Goal: Information Seeking & Learning: Learn about a topic

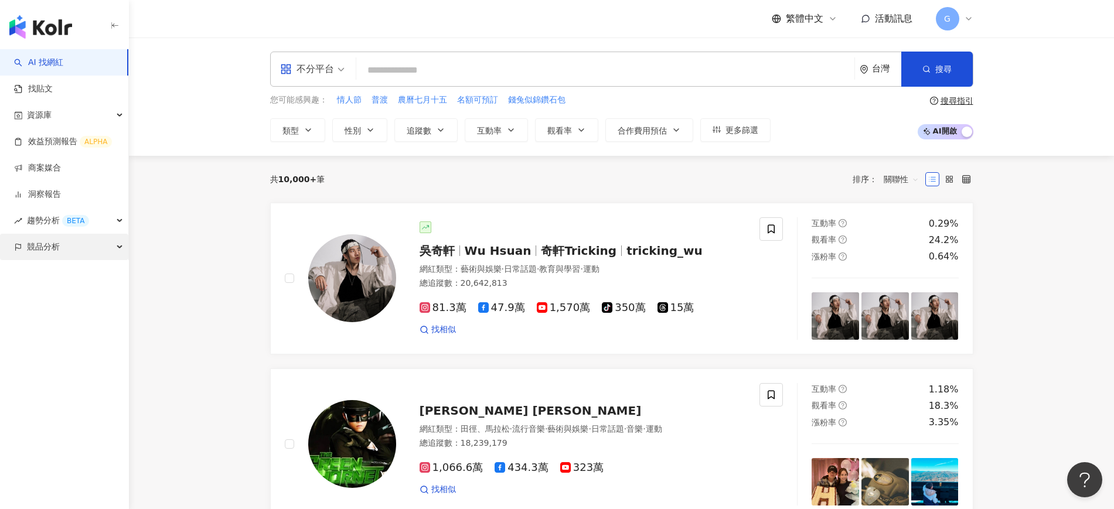
click at [49, 247] on span "競品分析" at bounding box center [43, 247] width 33 height 26
click at [63, 273] on link "品牌帳號分析" at bounding box center [52, 274] width 49 height 12
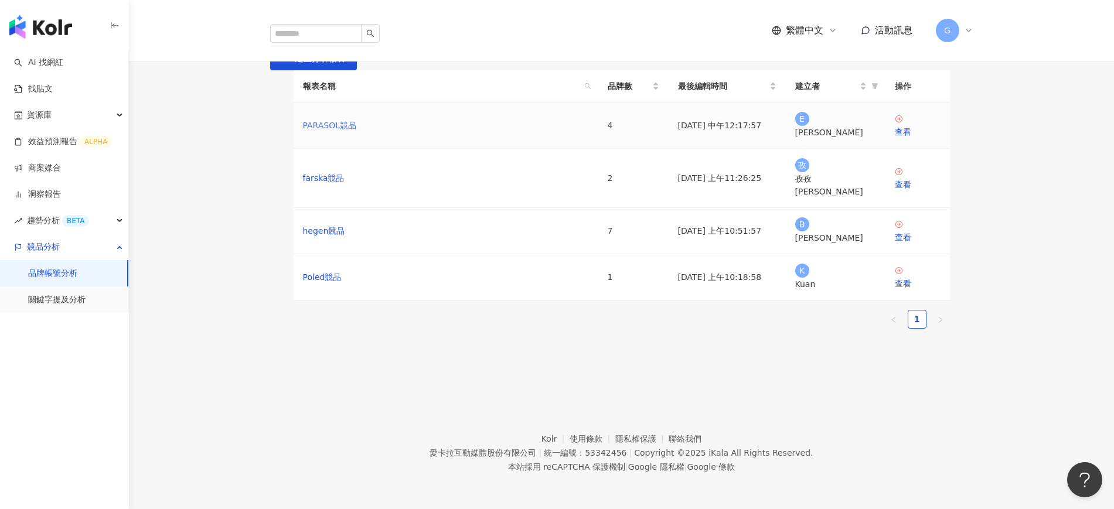
click at [343, 132] on link "PARASOL競品" at bounding box center [330, 125] width 54 height 13
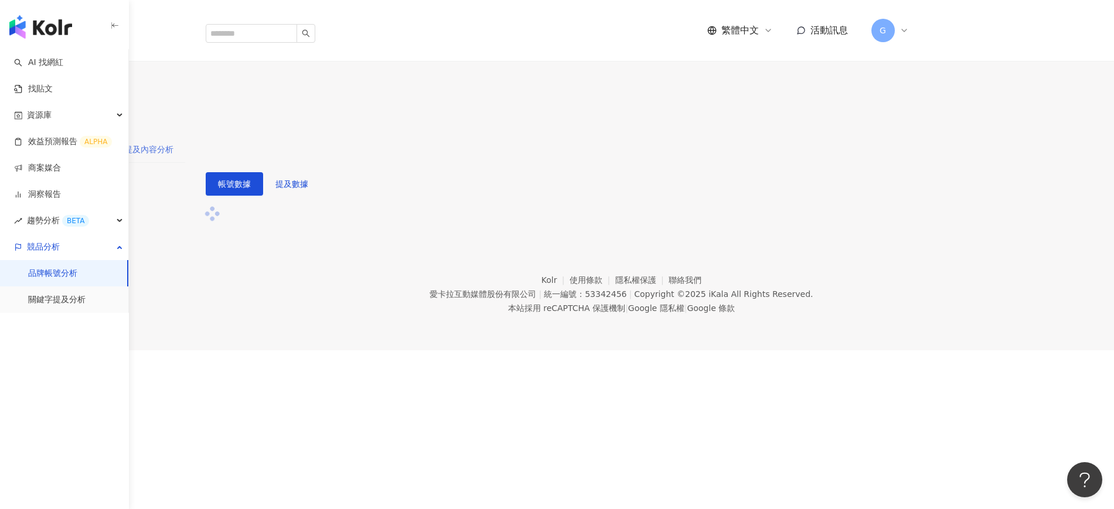
click at [185, 136] on div "提及內容分析" at bounding box center [148, 149] width 73 height 27
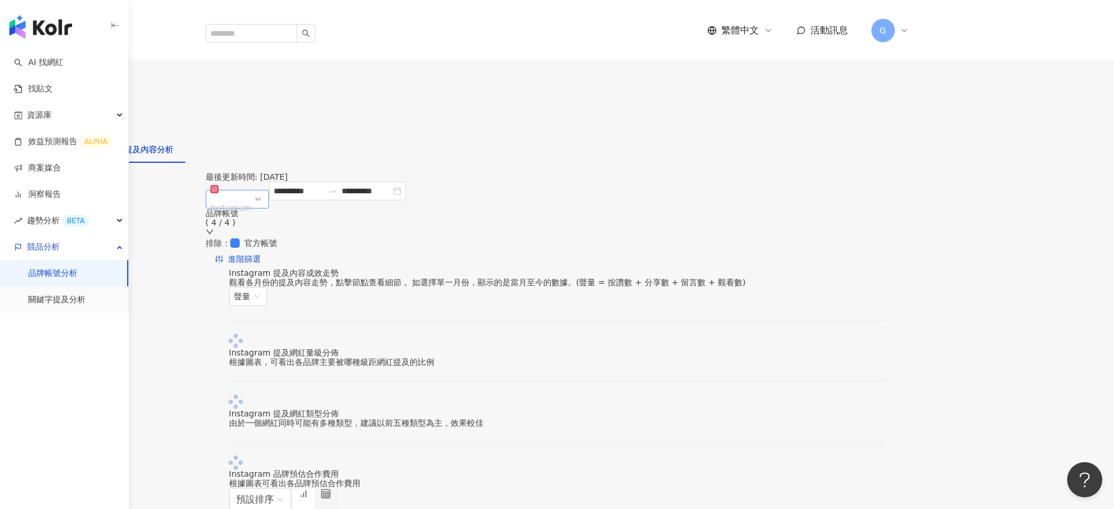
click at [252, 199] on div "Instagram" at bounding box center [231, 208] width 42 height 18
click at [323, 190] on input "**********" at bounding box center [298, 191] width 49 height 13
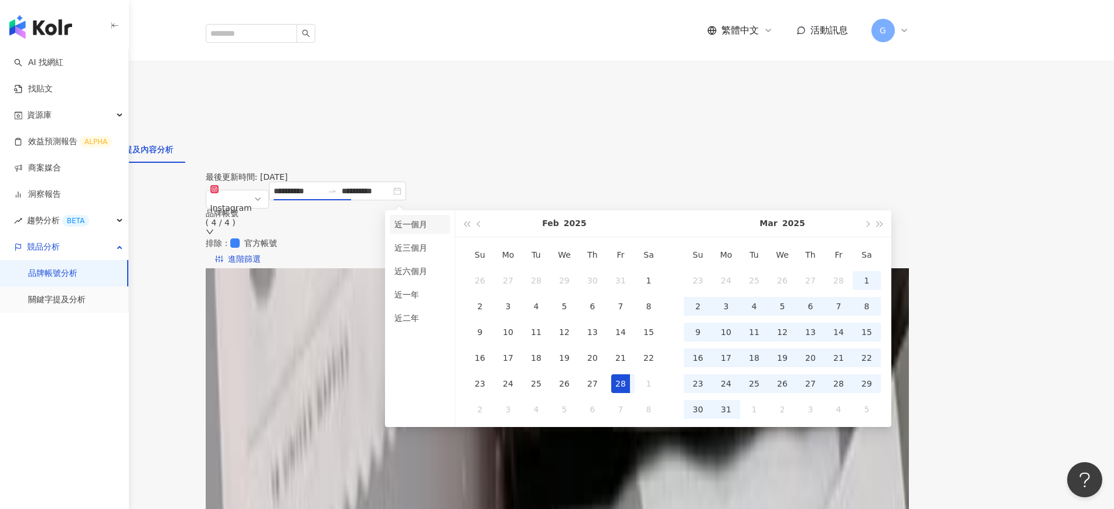
click at [421, 224] on li "近一個月" at bounding box center [420, 224] width 60 height 19
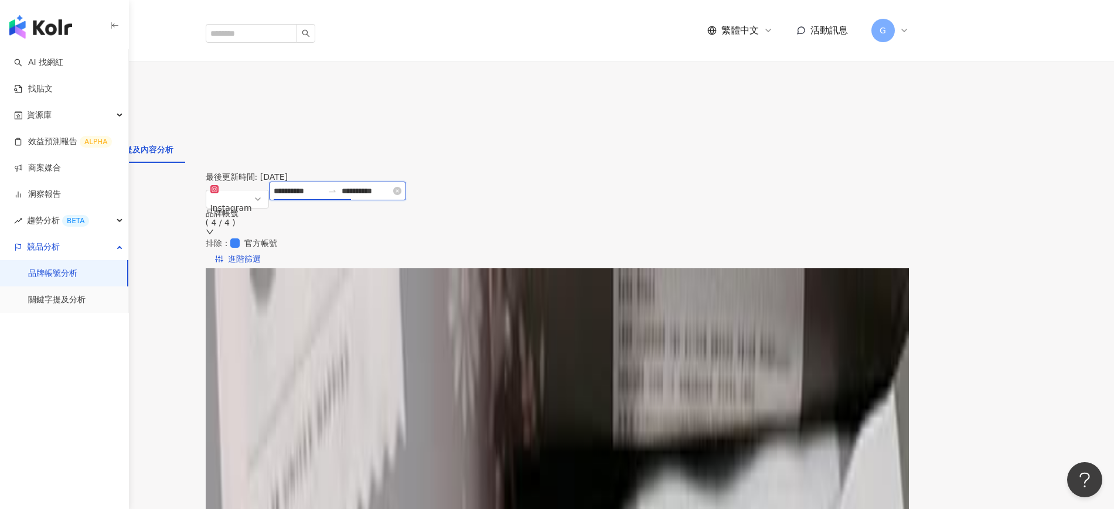
click at [323, 192] on input "**********" at bounding box center [298, 191] width 49 height 13
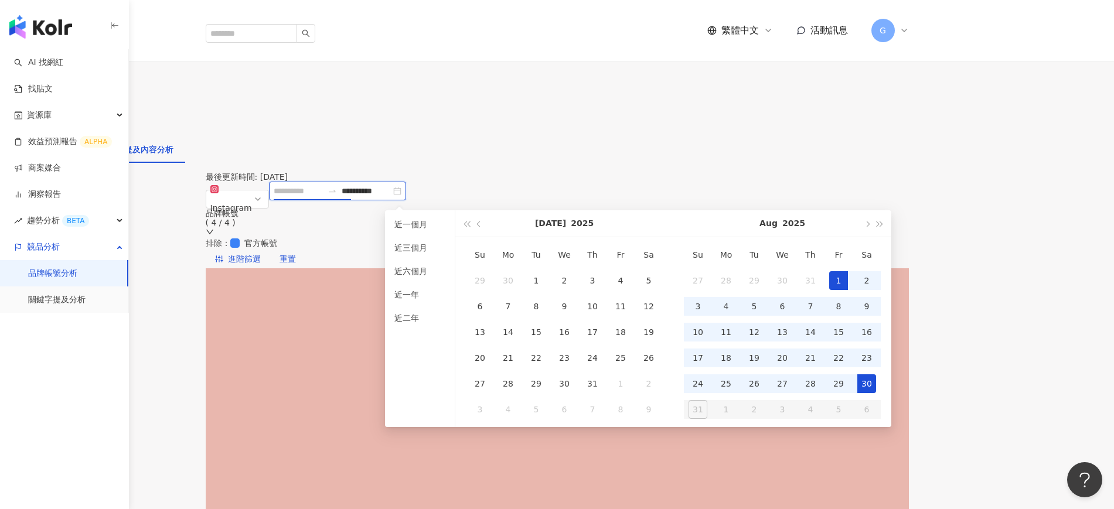
type input "**********"
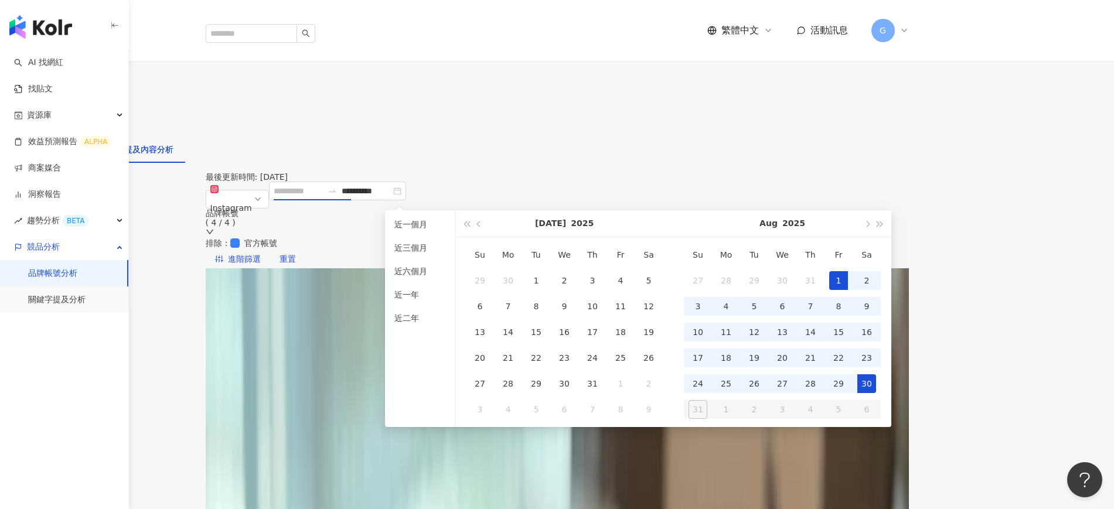
click at [835, 276] on div "1" at bounding box center [838, 280] width 19 height 19
click at [868, 385] on div "30" at bounding box center [866, 383] width 19 height 19
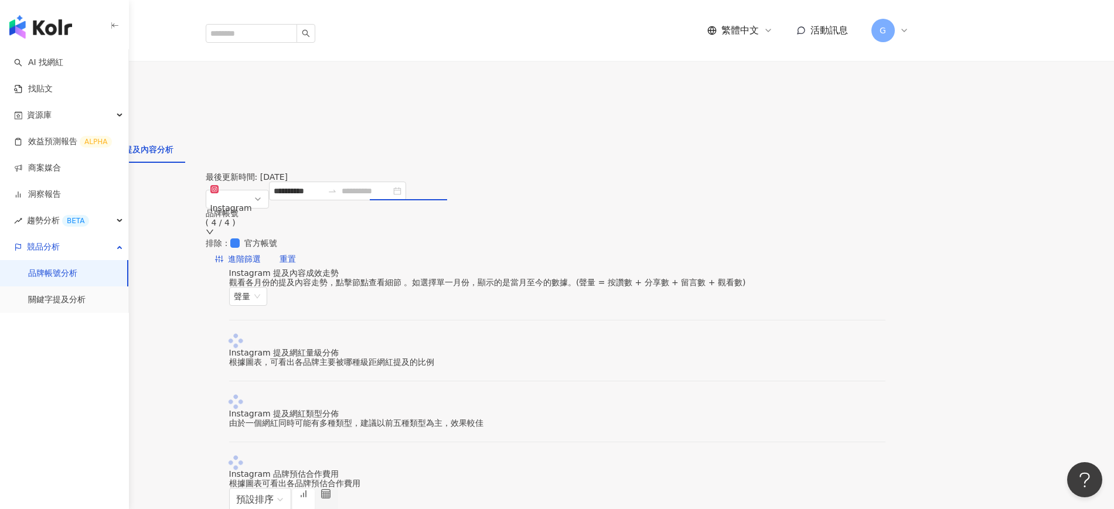
type input "**********"
click at [185, 136] on div "數據總覽 帳號分析 提及內容分析" at bounding box center [92, 154] width 185 height 36
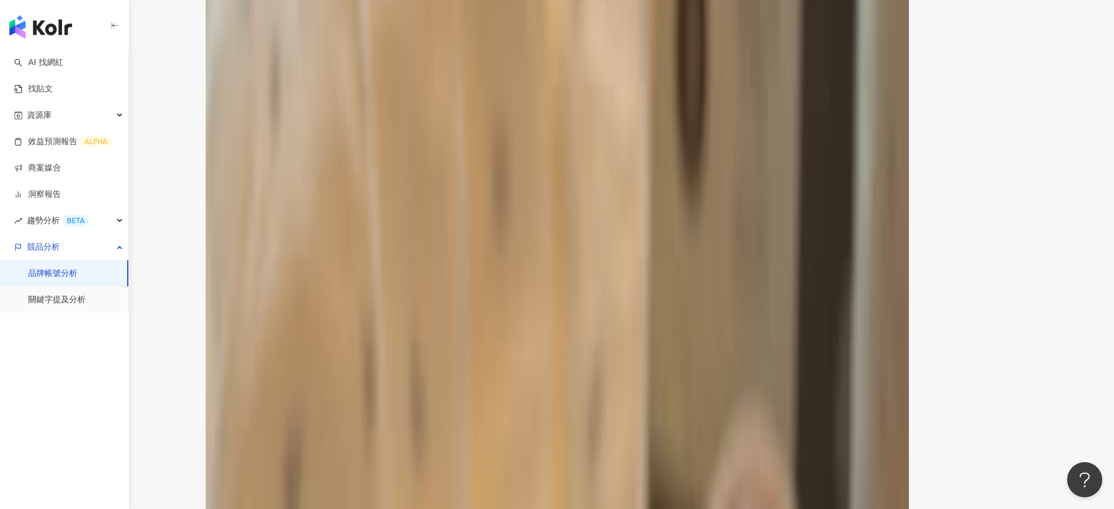
scroll to position [1679, 0]
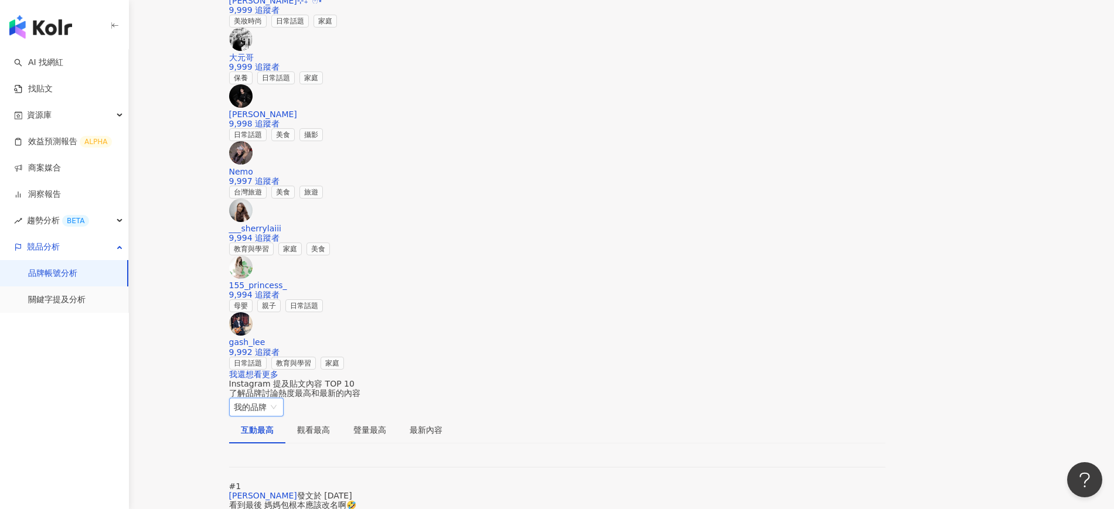
scroll to position [1752, 0]
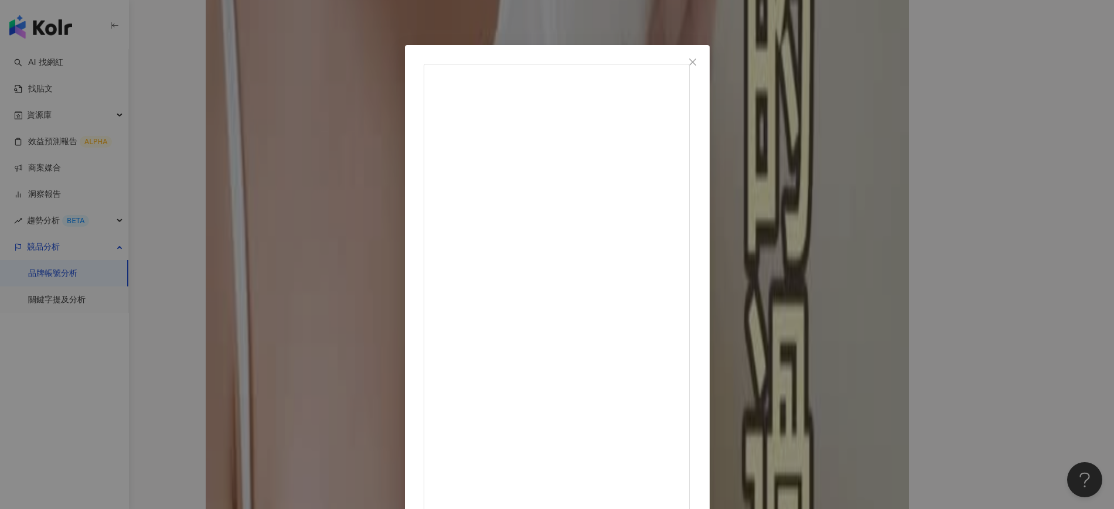
scroll to position [17, 0]
click at [923, 296] on div "Genji [DATE] 這不只是尿布，是爸爸的育兒戰甲。 我懂得選裝備，寶寶也值得最好的防護。 老實說，我兒子用尿布從沒什麼大問題。 但當我試了這片 PAR…" at bounding box center [557, 254] width 1114 height 509
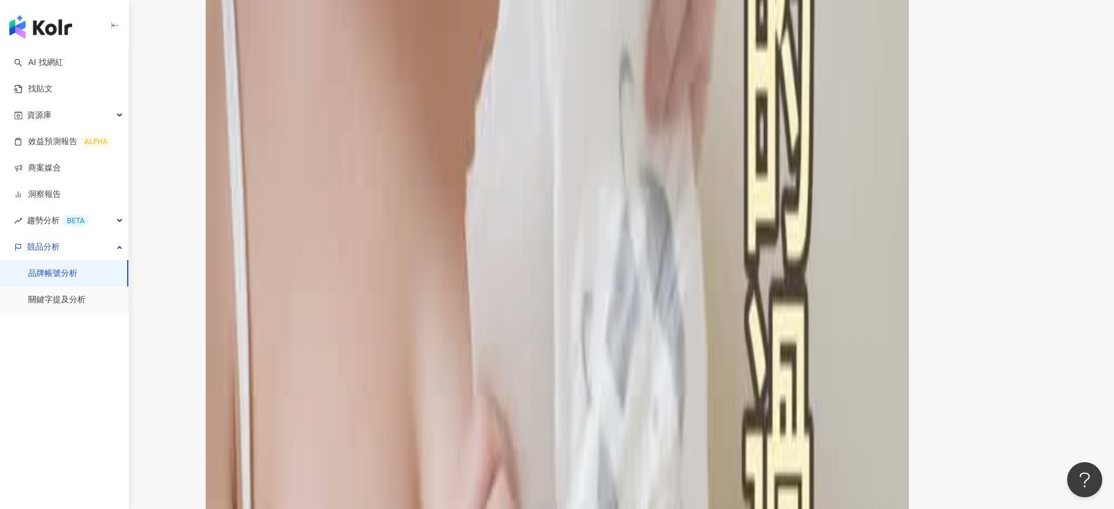
click at [330, 508] on div "觀看最高" at bounding box center [313, 514] width 33 height 13
click at [386, 508] on div "聲量最高" at bounding box center [369, 514] width 33 height 13
click at [454, 501] on div "最新內容" at bounding box center [426, 514] width 56 height 27
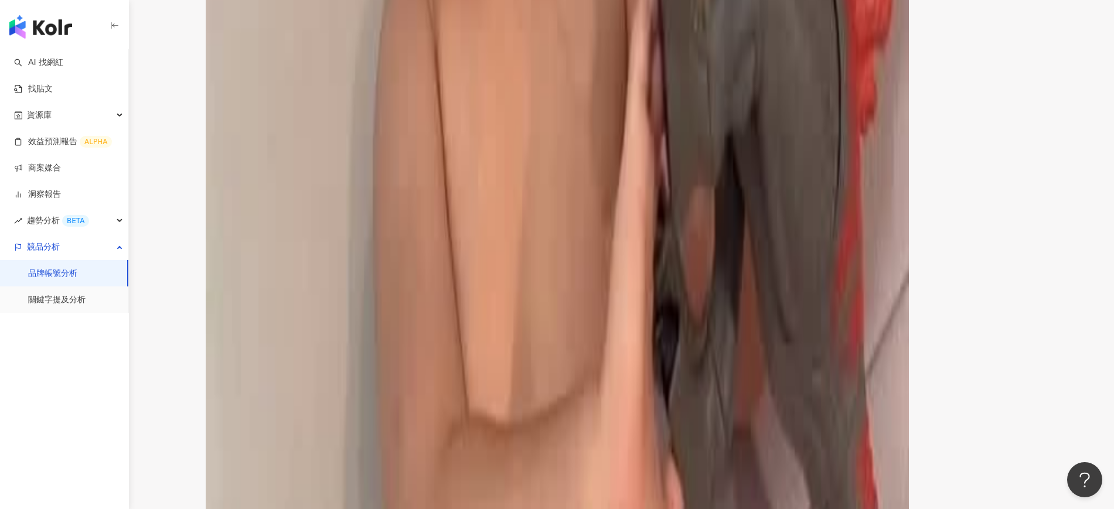
click at [285, 501] on div "互動最高" at bounding box center [257, 514] width 56 height 27
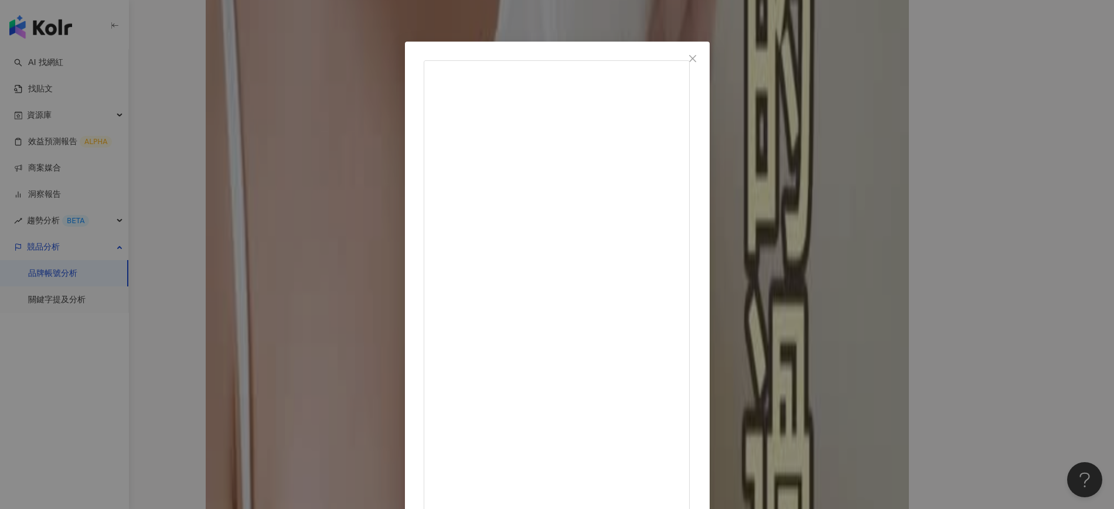
click at [885, 335] on div "Genji [DATE] 這不只是尿布，是爸爸的育兒戰甲。 我懂得選裝備，寶寶也值得最好的防護。 老實說，我兒子用尿布從沒什麼大問題。 但當我試了這片 PAR…" at bounding box center [557, 254] width 1114 height 509
